Goal: Find specific page/section: Find specific page/section

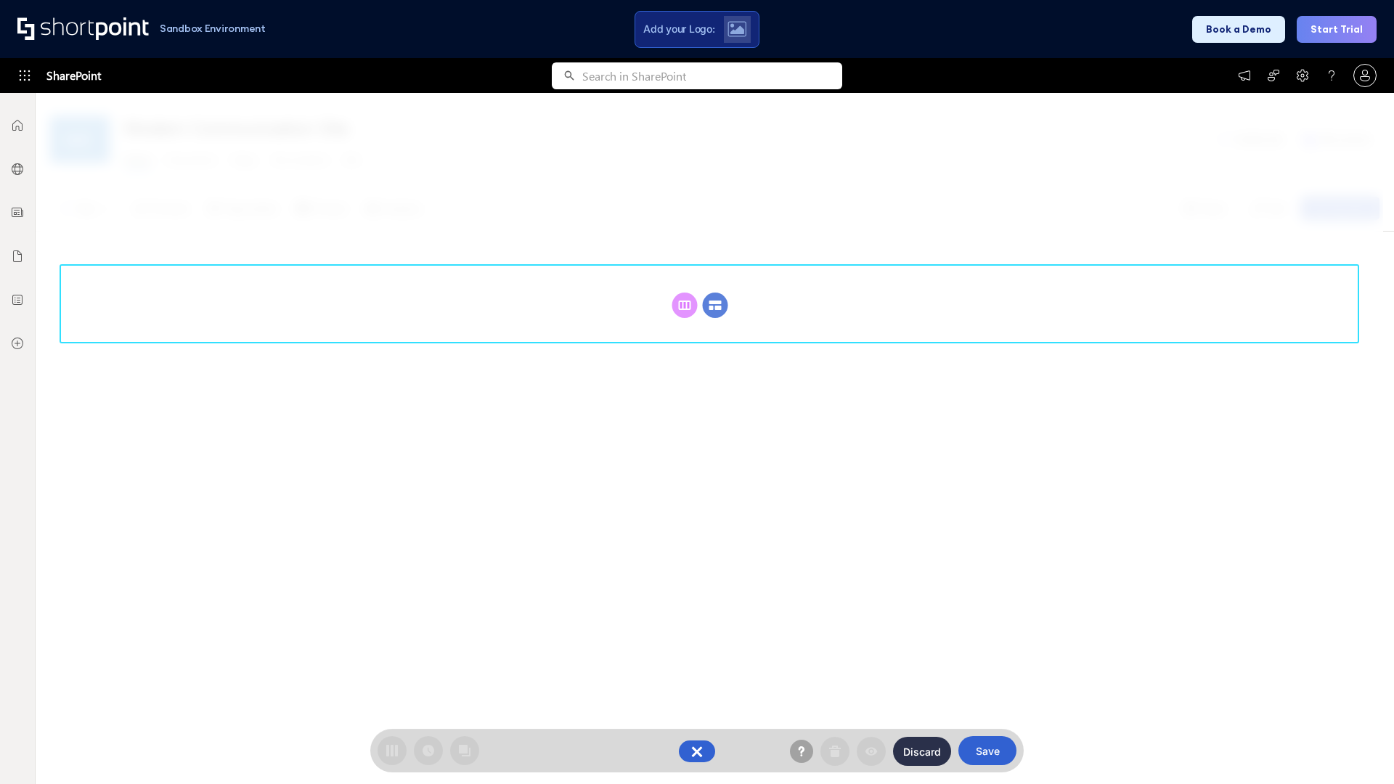
scroll to position [200, 0]
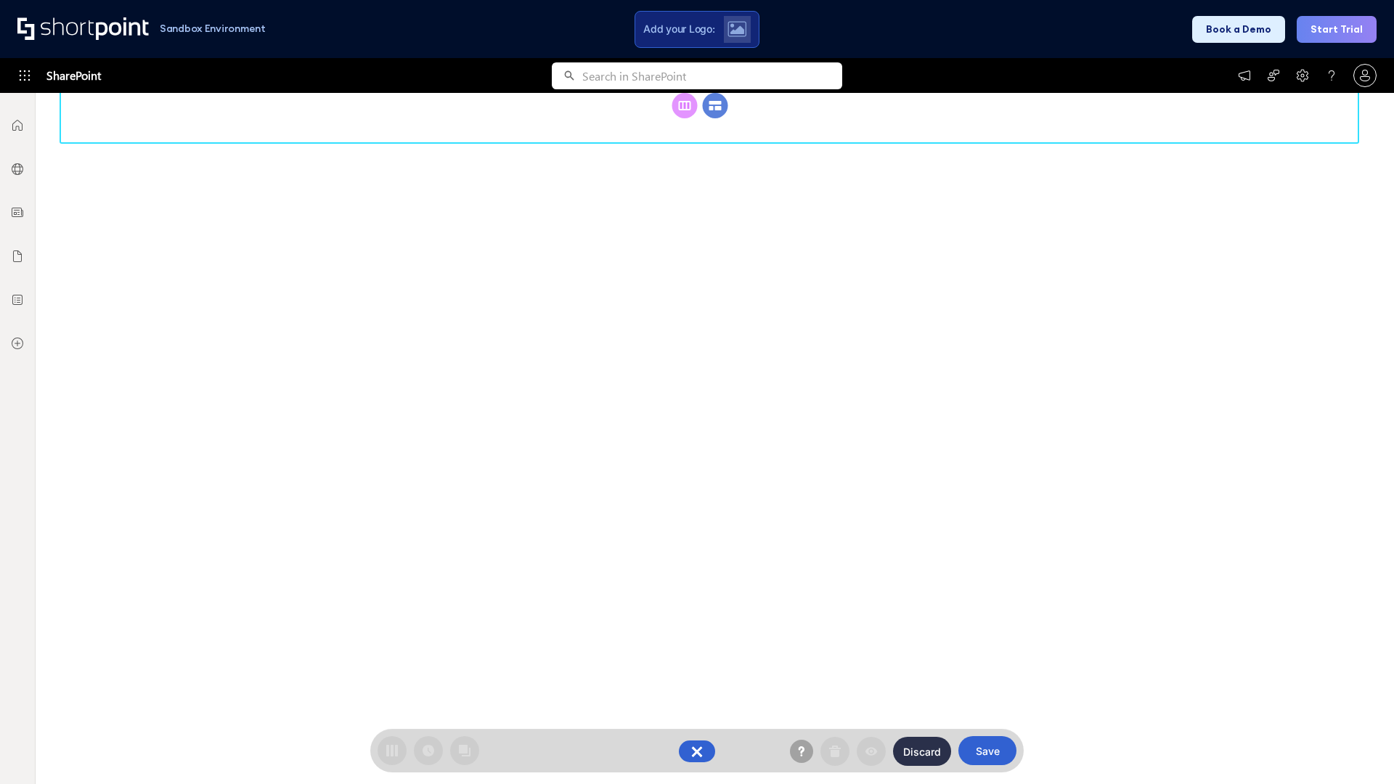
click at [715, 118] on circle at bounding box center [715, 105] width 25 height 25
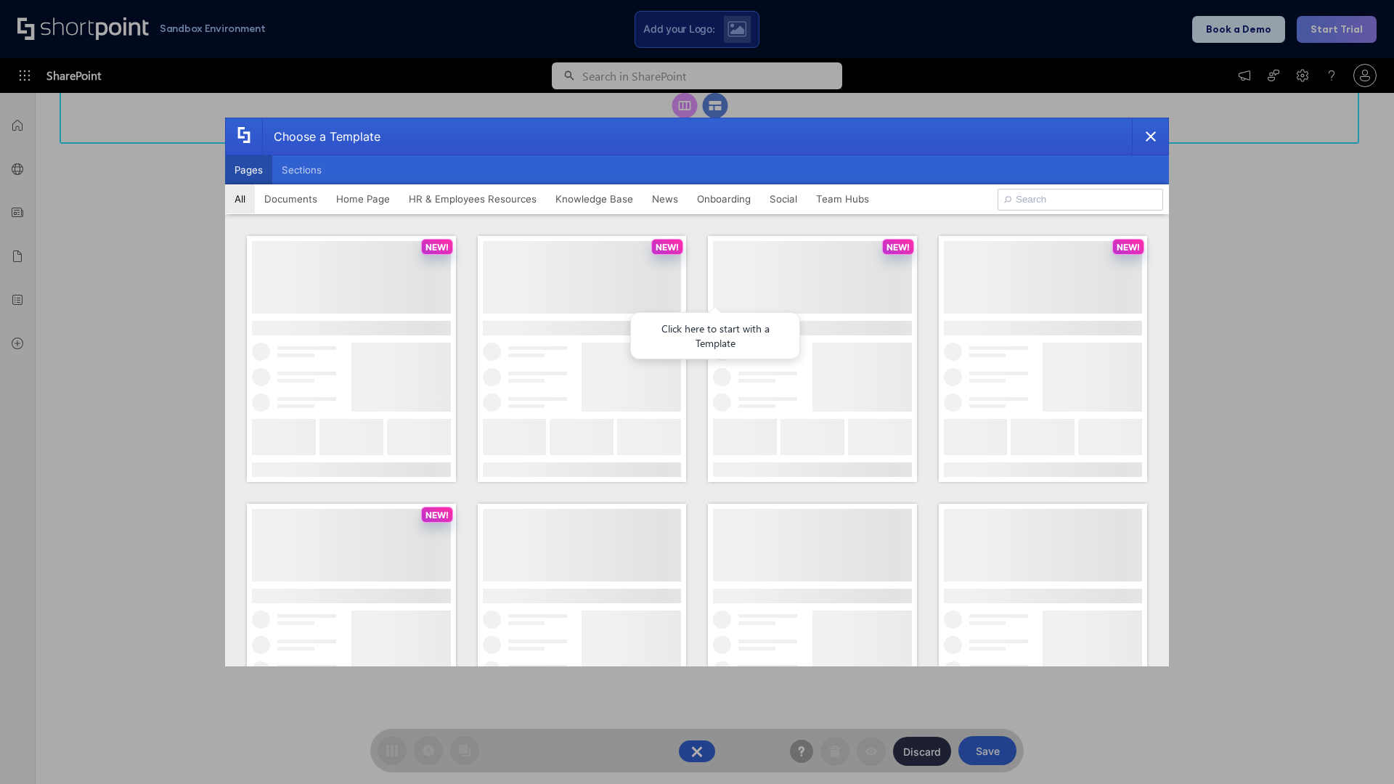
scroll to position [0, 0]
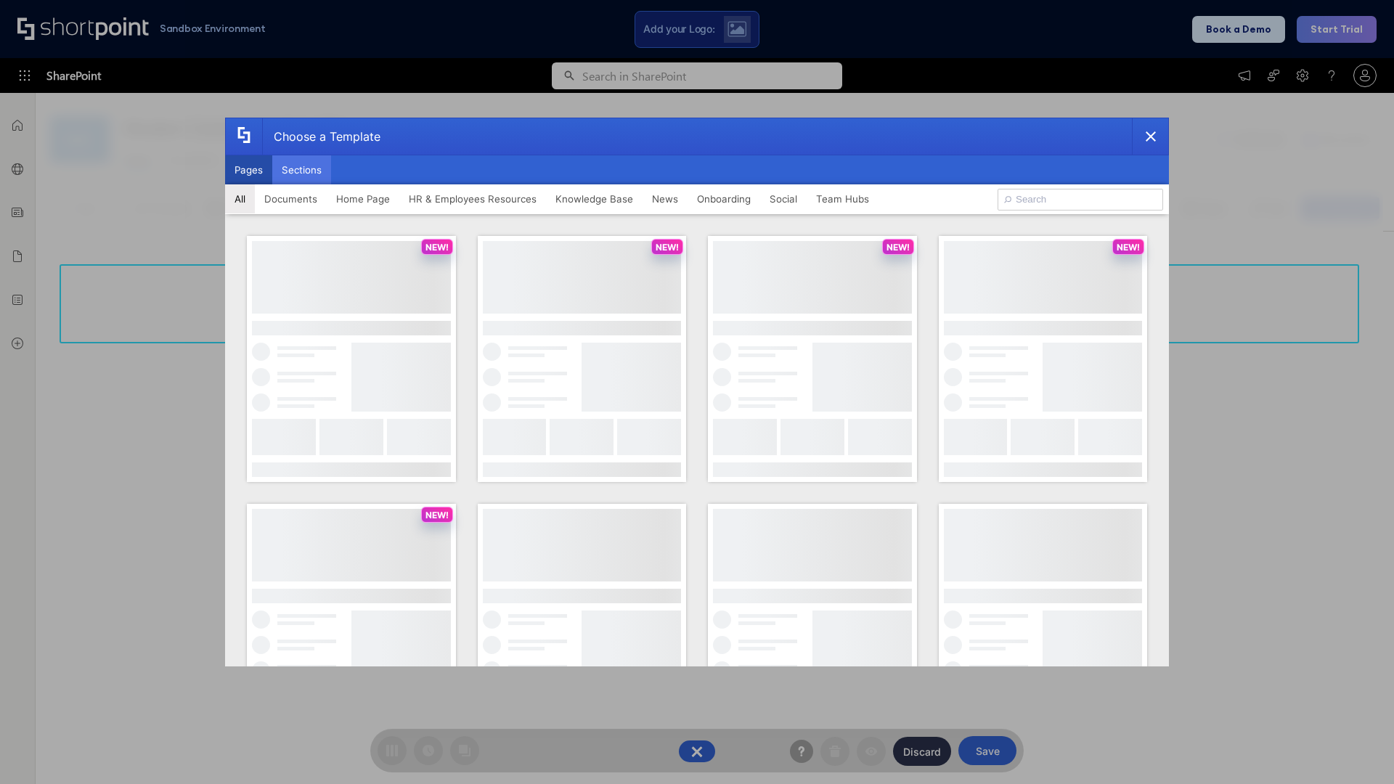
click at [301, 170] on button "Sections" at bounding box center [301, 169] width 59 height 29
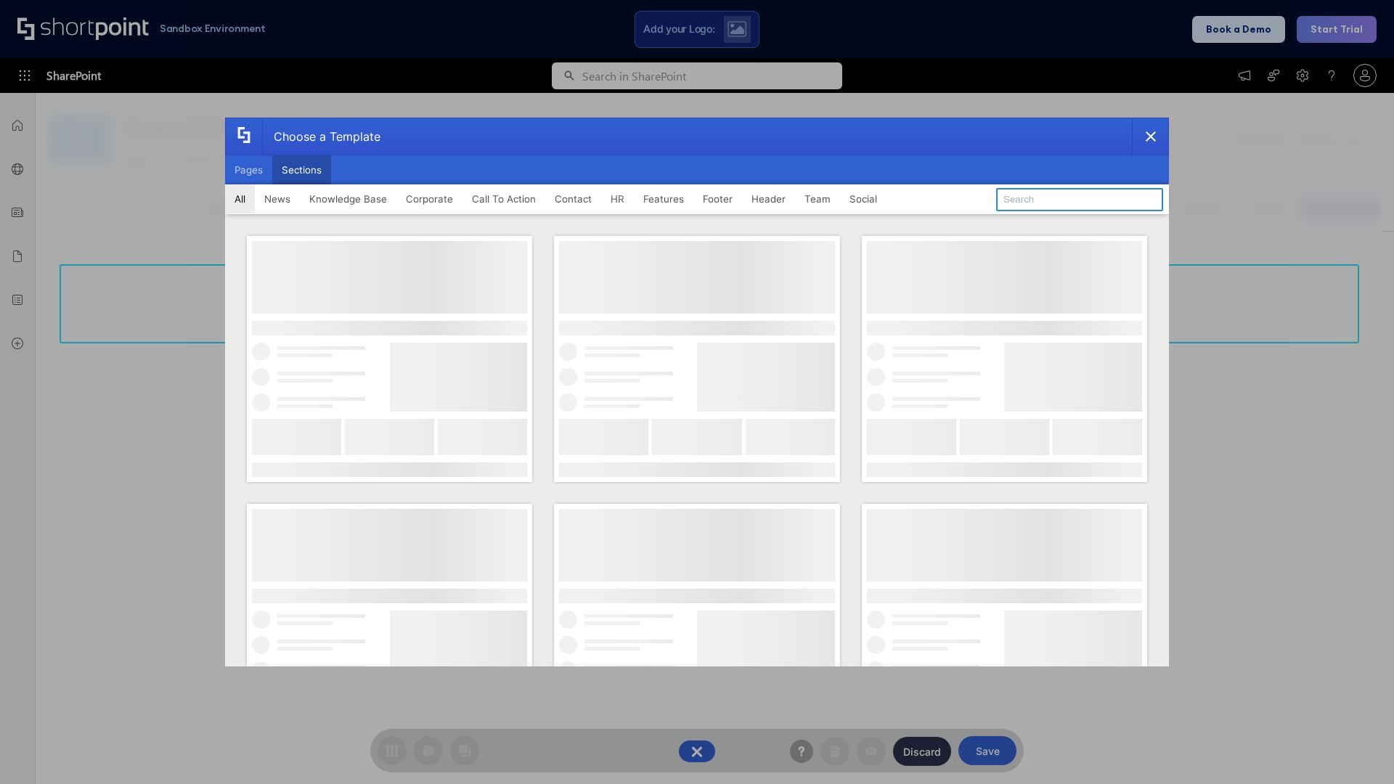
type input "Service Block 2"
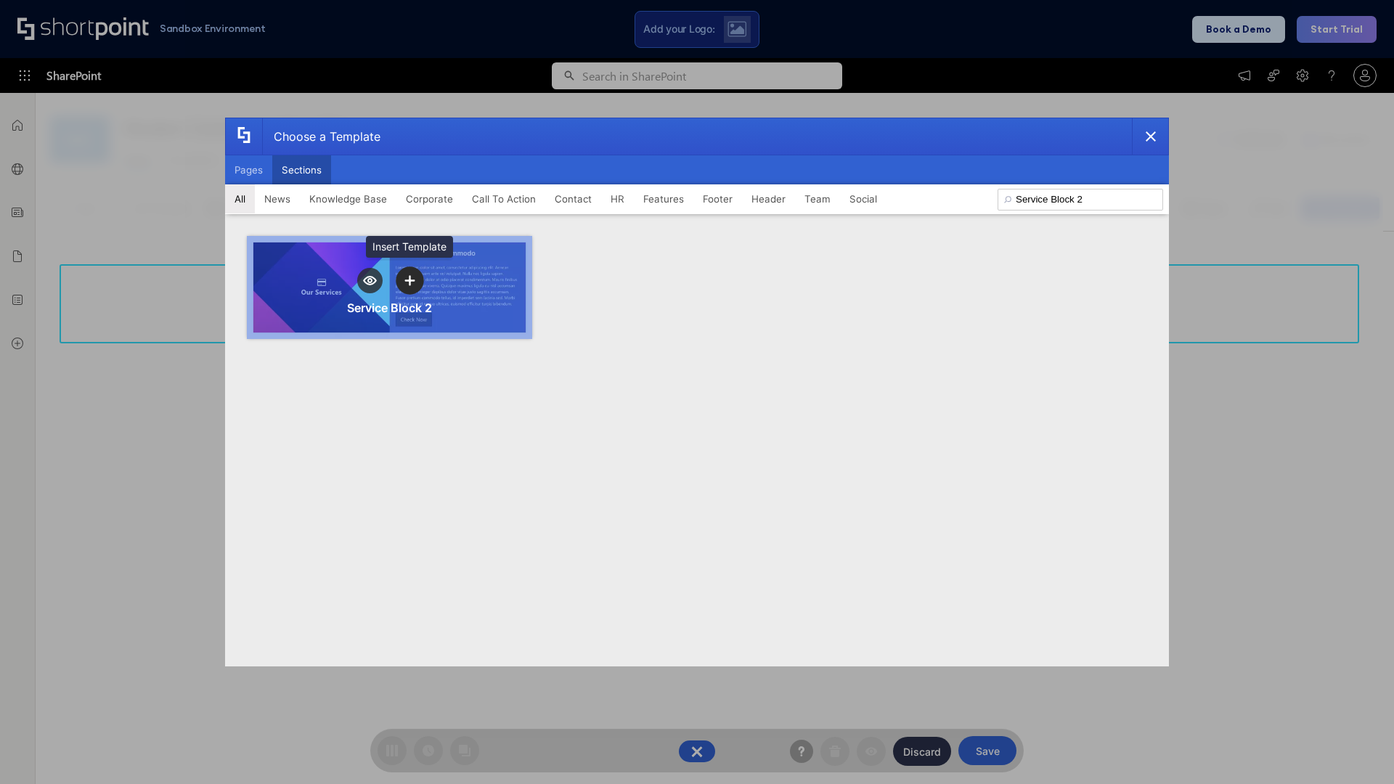
click at [409, 280] on icon "template selector" at bounding box center [409, 280] width 10 height 10
